Goal: Check status: Check status

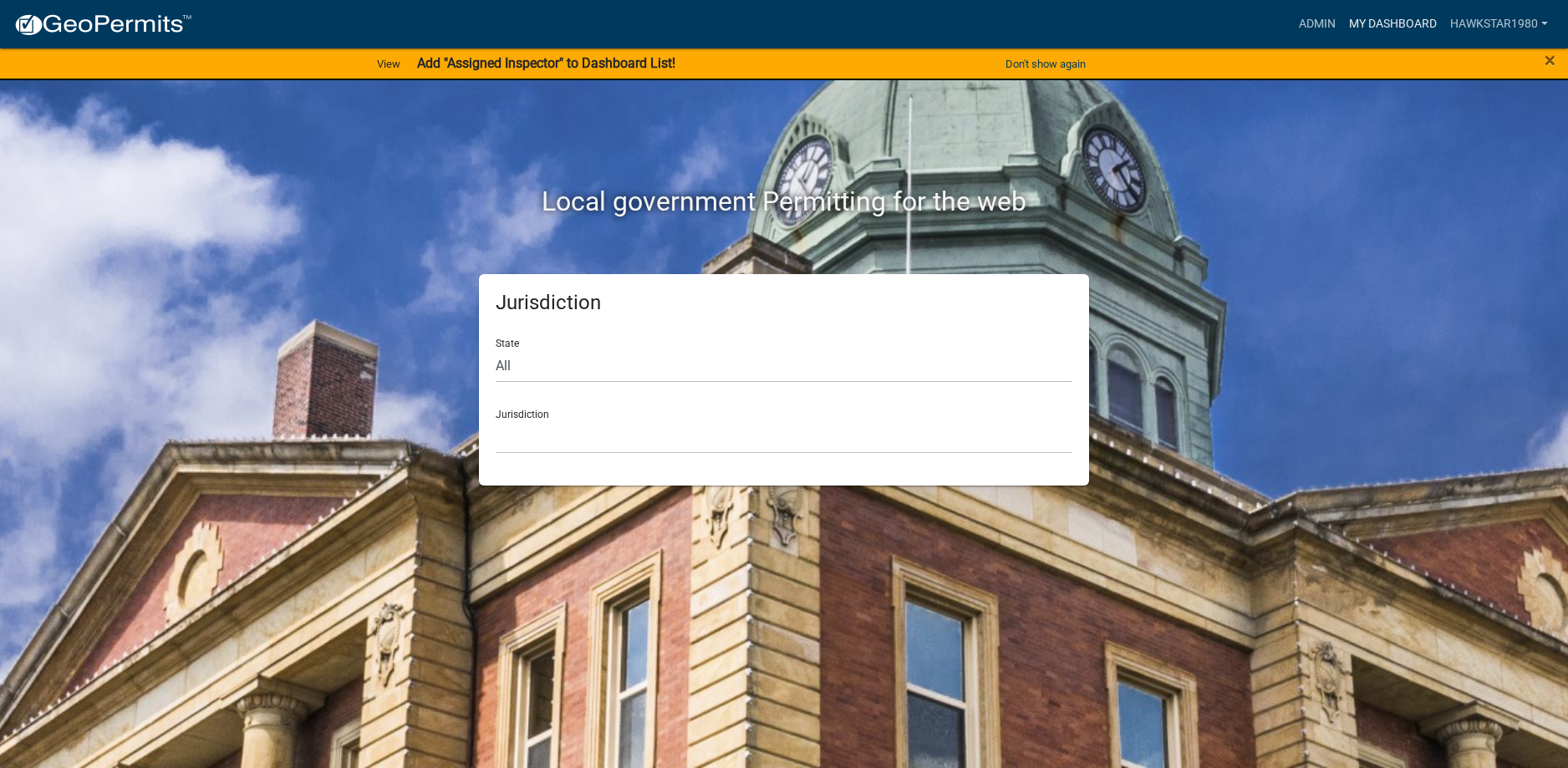
click at [1391, 19] on link "My Dashboard" at bounding box center [1393, 24] width 101 height 32
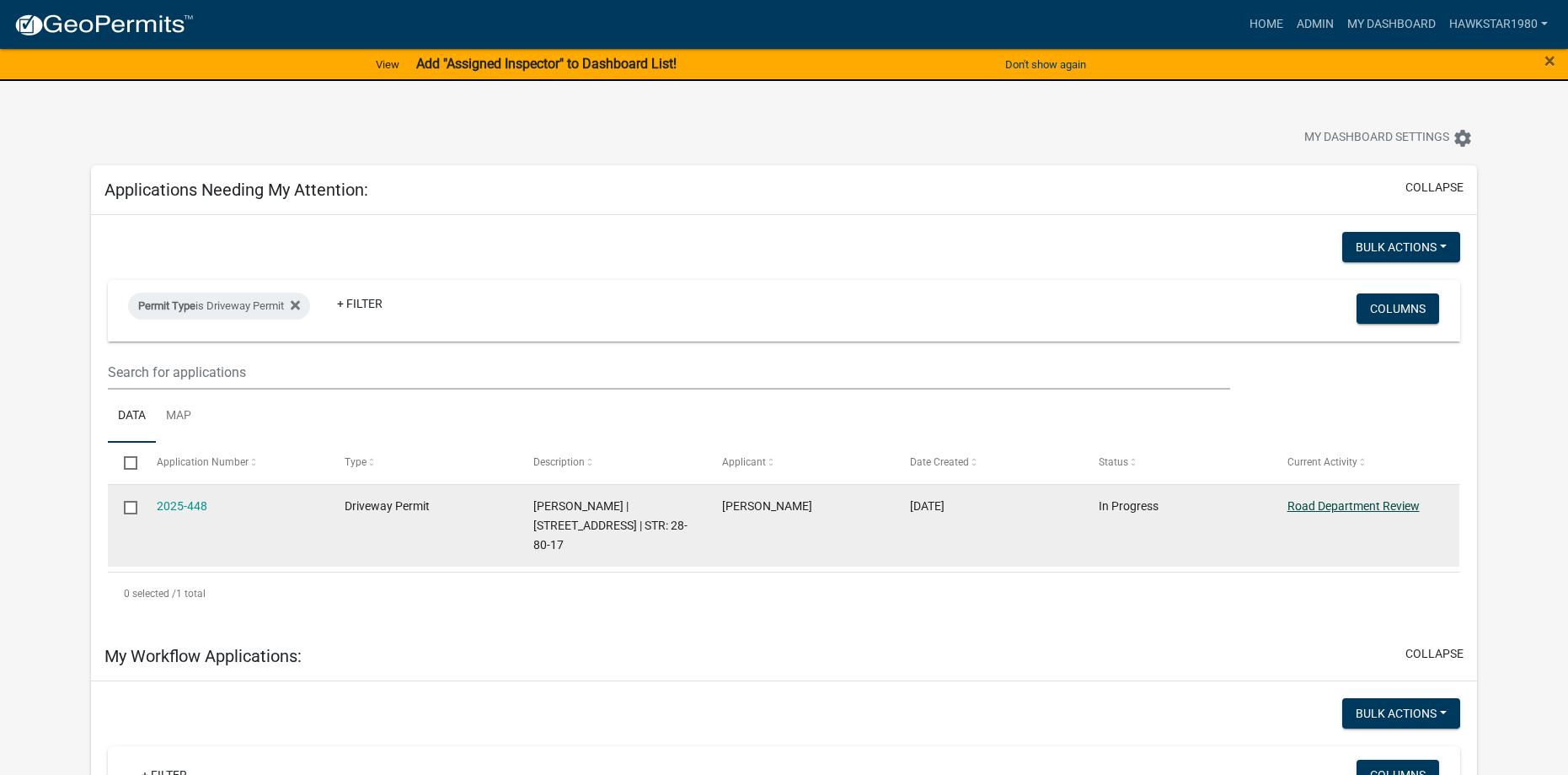
click at [1392, 502] on link "Road Department Review" at bounding box center [1354, 506] width 133 height 14
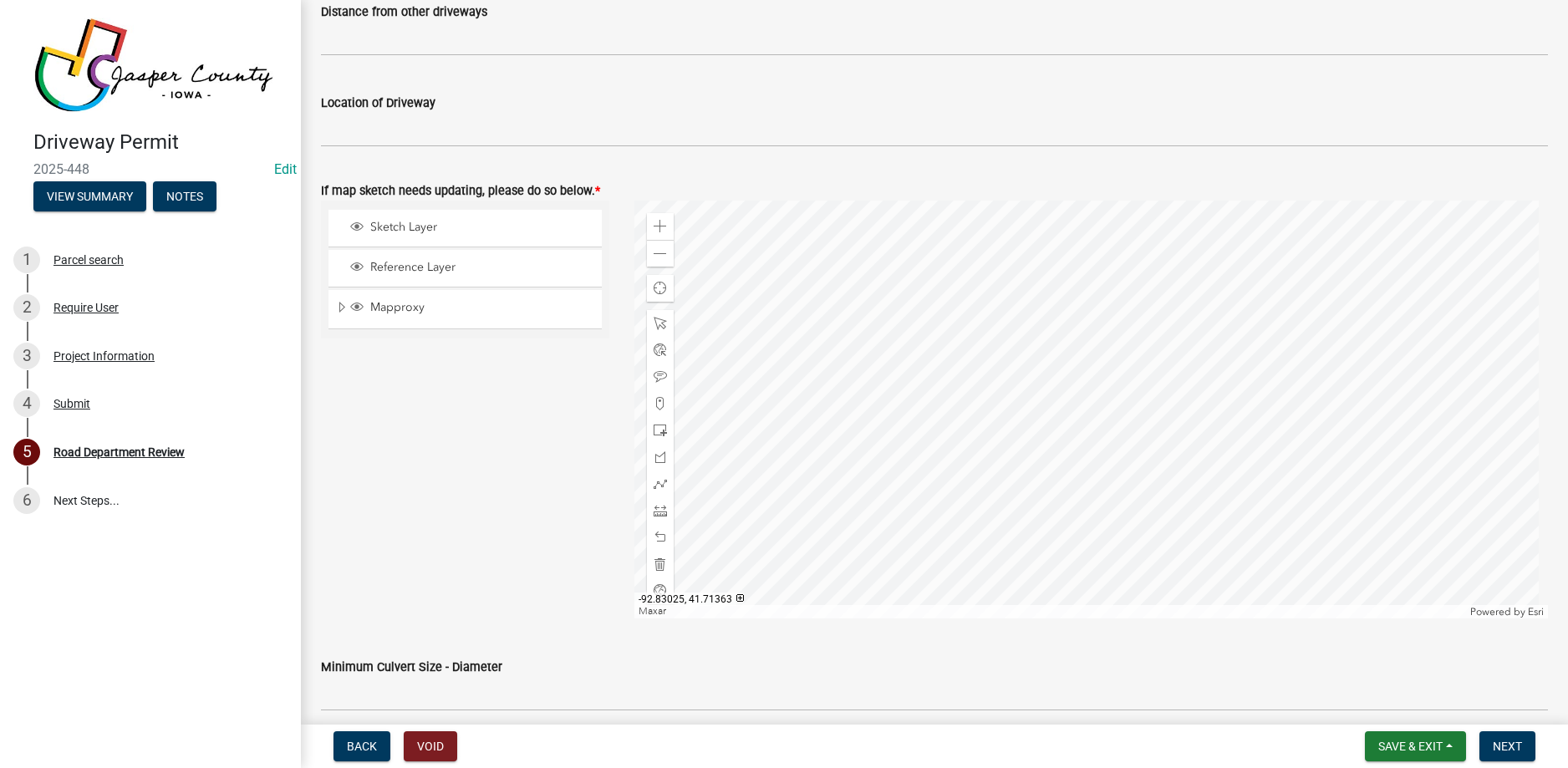
scroll to position [752, 0]
click at [654, 253] on span at bounding box center [661, 255] width 14 height 14
click at [667, 221] on div "Zoom in" at bounding box center [660, 226] width 26 height 26
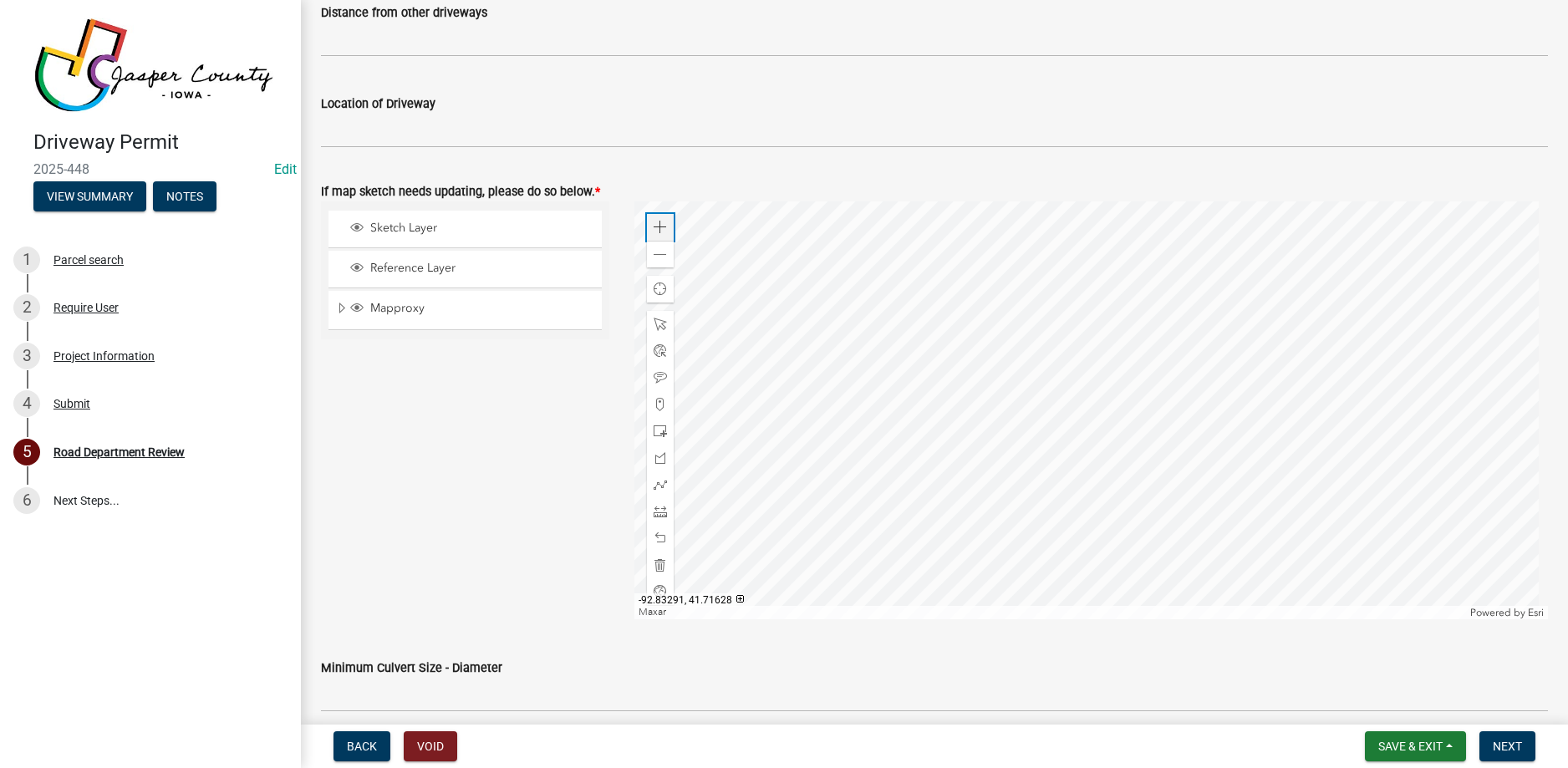
click at [667, 221] on div "Zoom in" at bounding box center [660, 226] width 26 height 26
click at [662, 249] on span at bounding box center [661, 255] width 14 height 14
